Goal: Complete application form

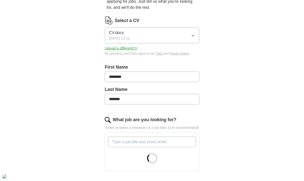
click at [119, 31] on span "CV.docx" at bounding box center [116, 33] width 15 height 6
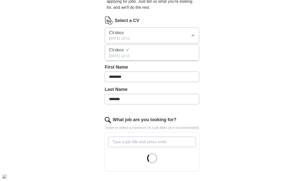
click at [170, 15] on div "Let ApplyIQ do the hard work of searching and applying for jobs. Just tell us w…" at bounding box center [152, 145] width 128 height 320
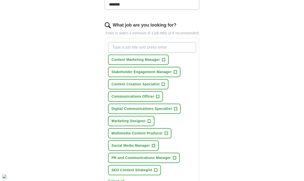
scroll to position [153, 0]
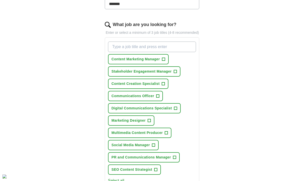
click at [161, 89] on button "Content Creation Specialist +" at bounding box center [138, 84] width 60 height 10
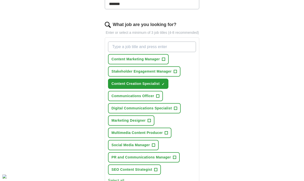
click at [157, 98] on span "+" at bounding box center [157, 96] width 3 height 4
click at [174, 110] on span "+" at bounding box center [175, 108] width 3 height 4
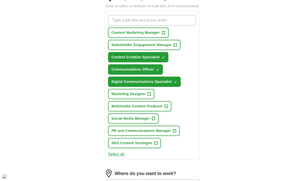
scroll to position [181, 0]
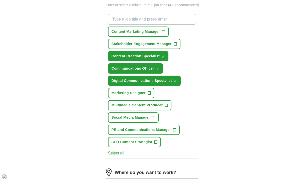
click at [117, 156] on button "Select all" at bounding box center [116, 153] width 16 height 6
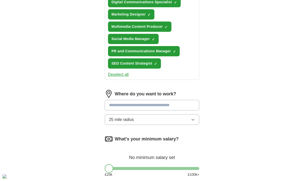
scroll to position [283, 0]
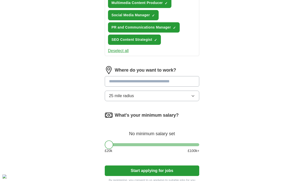
click at [148, 87] on input at bounding box center [152, 81] width 95 height 11
type input "******"
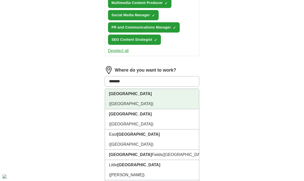
click at [136, 99] on li "[GEOGRAPHIC_DATA] ([GEOGRAPHIC_DATA])" at bounding box center [152, 99] width 94 height 20
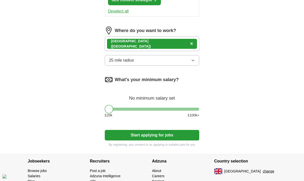
scroll to position [323, 0]
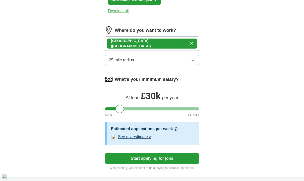
drag, startPoint x: 109, startPoint y: 114, endPoint x: 120, endPoint y: 118, distance: 11.6
click at [120, 113] on div at bounding box center [119, 109] width 9 height 9
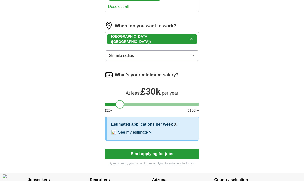
scroll to position [328, 0]
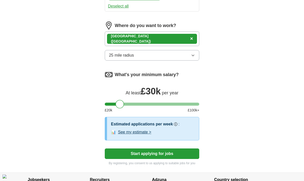
click at [123, 159] on button "Start applying for jobs" at bounding box center [152, 154] width 95 height 11
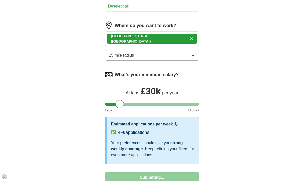
select select "**"
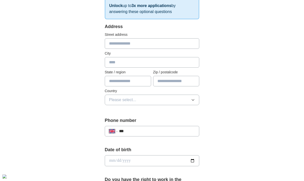
scroll to position [62, 0]
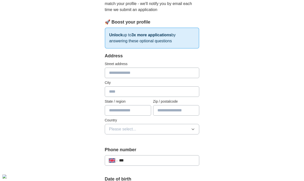
click at [148, 39] on p "Unlock up to 3x more applications by answering these optional questions" at bounding box center [152, 38] width 95 height 21
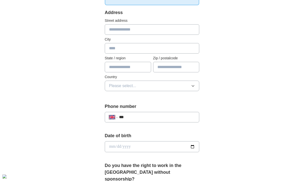
scroll to position [68, 0]
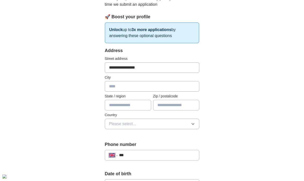
type input "**********"
type input "******"
type input "*******"
click at [145, 122] on button "Please select..." at bounding box center [152, 124] width 95 height 11
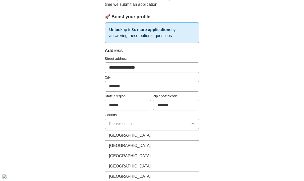
click at [136, 137] on span "[GEOGRAPHIC_DATA]" at bounding box center [130, 135] width 42 height 6
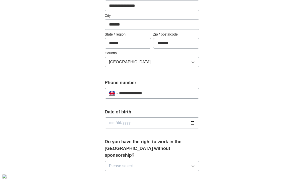
scroll to position [138, 0]
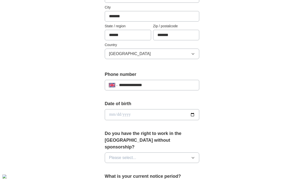
type input "**********"
click at [127, 115] on input "date" at bounding box center [152, 114] width 95 height 11
click at [109, 115] on input "date" at bounding box center [152, 114] width 95 height 11
click at [116, 115] on input "date" at bounding box center [152, 114] width 95 height 11
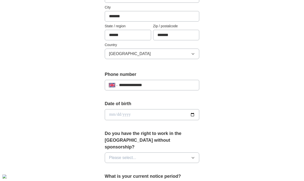
click at [116, 115] on input "date" at bounding box center [152, 114] width 95 height 11
click at [126, 114] on input "date" at bounding box center [152, 114] width 95 height 11
type input "**********"
click at [170, 121] on div "**********" at bounding box center [152, 112] width 95 height 24
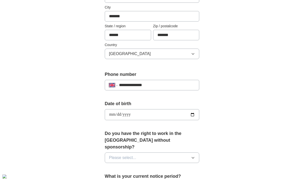
click at [143, 153] on button "Please select..." at bounding box center [152, 158] width 95 height 11
click at [134, 164] on li "Yes" at bounding box center [152, 169] width 94 height 10
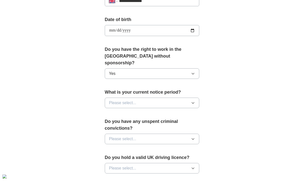
scroll to position [249, 0]
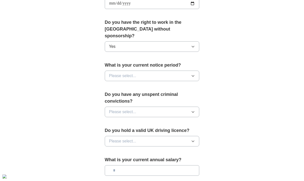
click at [147, 71] on button "Please select..." at bounding box center [152, 76] width 95 height 11
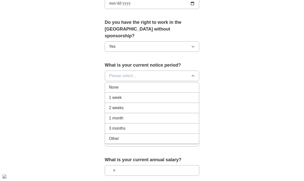
click at [140, 95] on div "1 week" at bounding box center [152, 98] width 86 height 6
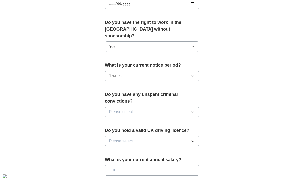
click at [144, 107] on button "Please select..." at bounding box center [152, 112] width 95 height 11
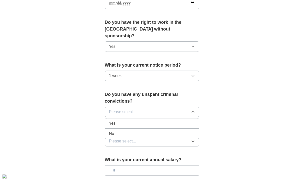
click at [131, 131] on div "No" at bounding box center [152, 134] width 86 height 6
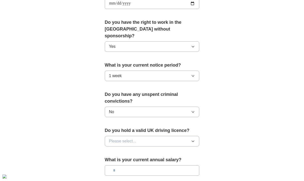
click at [133, 138] on span "Please select..." at bounding box center [122, 141] width 27 height 6
click at [131, 160] on div "No" at bounding box center [152, 163] width 86 height 6
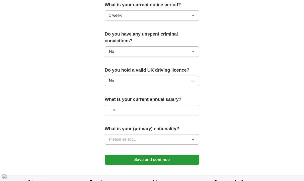
scroll to position [313, 0]
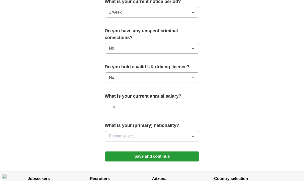
click at [147, 102] on input "text" at bounding box center [152, 107] width 95 height 11
type input "*******"
click at [126, 134] on button "Please select..." at bounding box center [152, 136] width 95 height 11
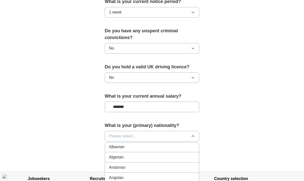
scroll to position [33, 0]
click at [129, 133] on span "Please select..." at bounding box center [122, 136] width 27 height 6
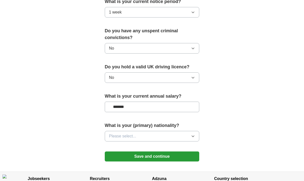
click at [129, 133] on span "Please select..." at bounding box center [122, 136] width 27 height 6
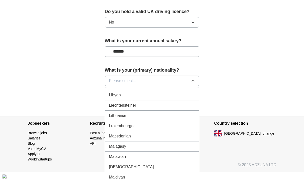
scroll to position [1027, 0]
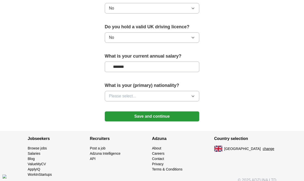
click at [171, 112] on button "Save and continue" at bounding box center [152, 116] width 95 height 10
